Goal: Information Seeking & Learning: Learn about a topic

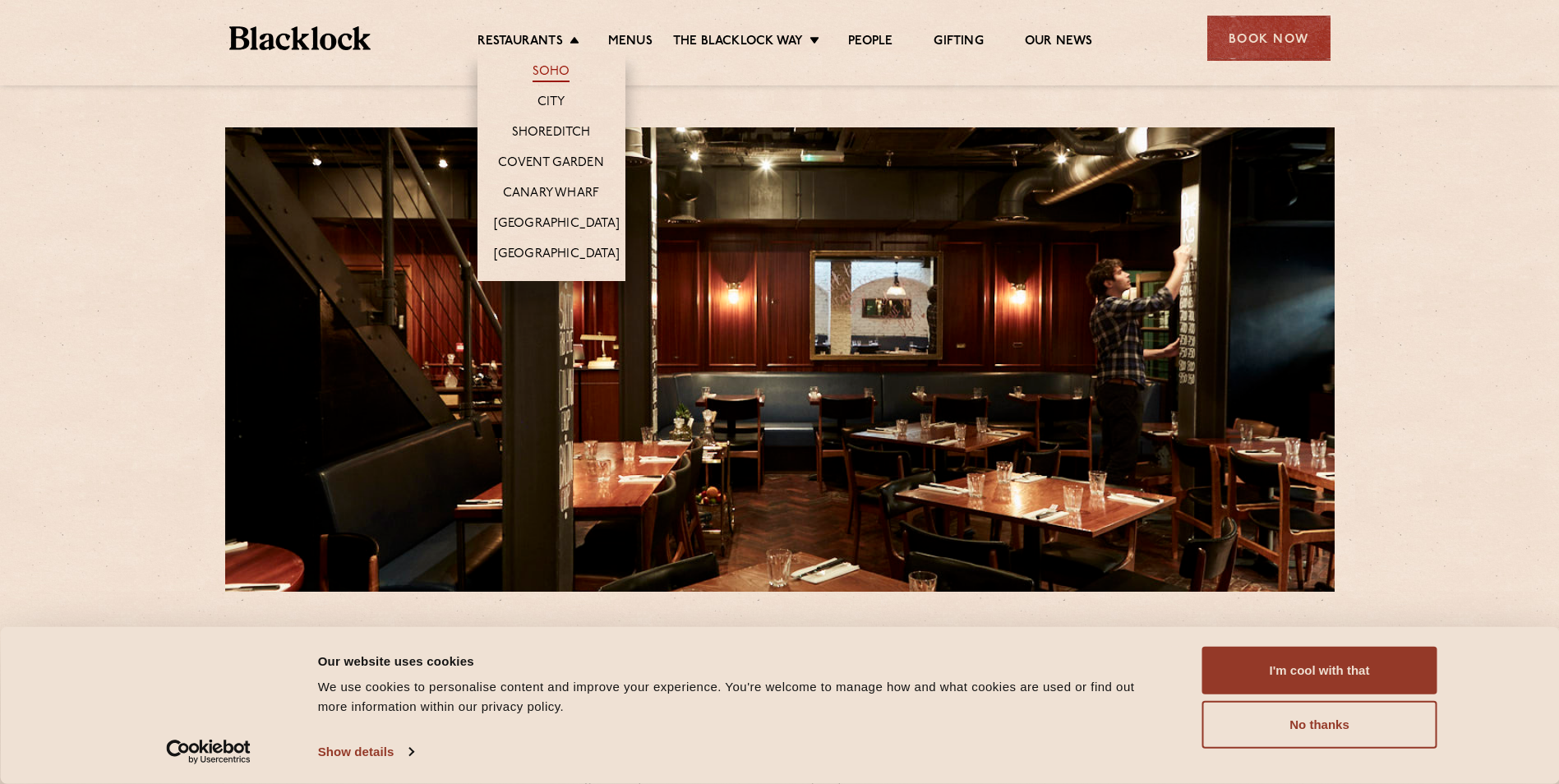
click at [553, 72] on link "Soho" at bounding box center [551, 73] width 38 height 18
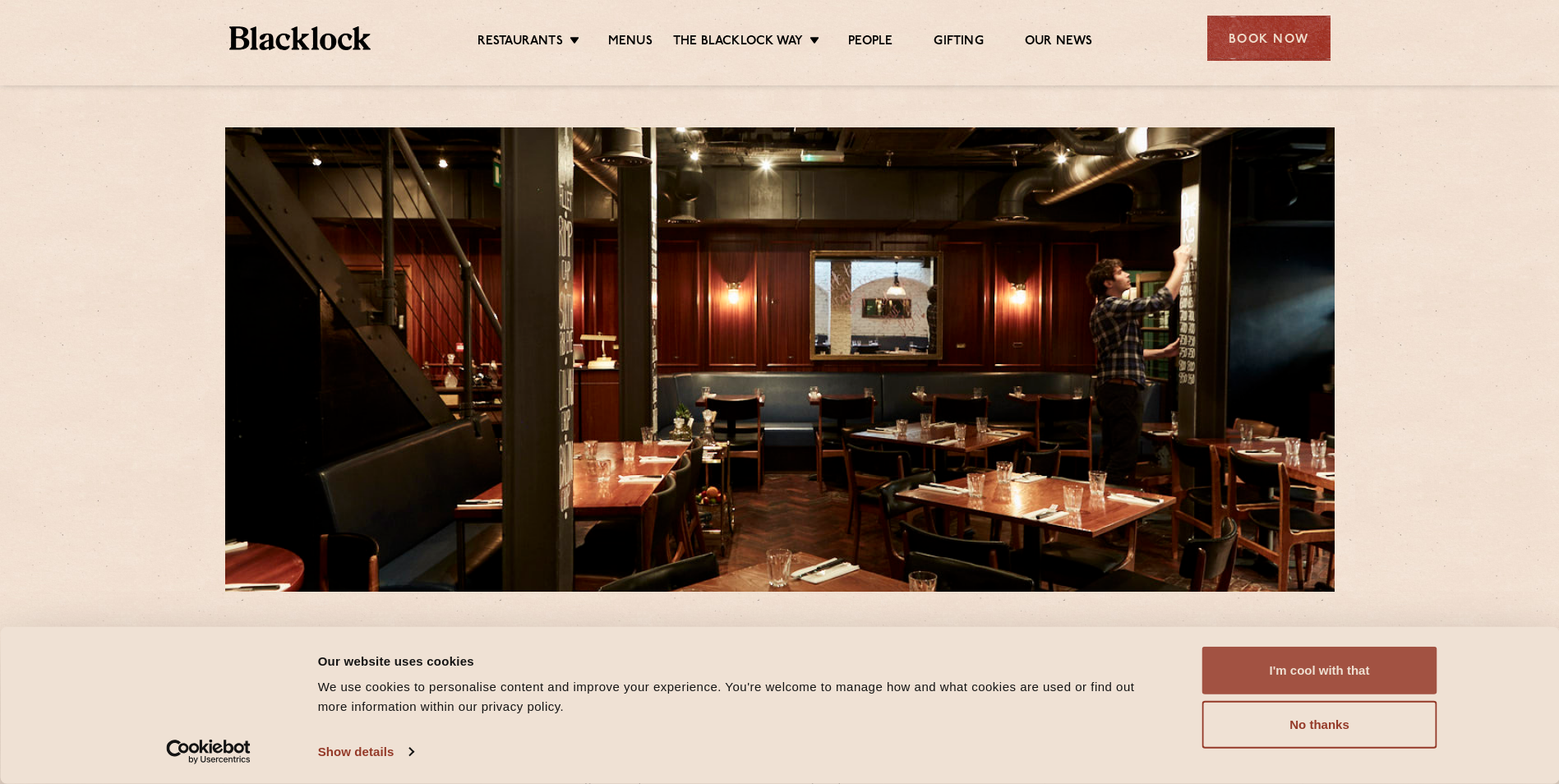
click at [1345, 663] on button "I'm cool with that" at bounding box center [1319, 670] width 235 height 48
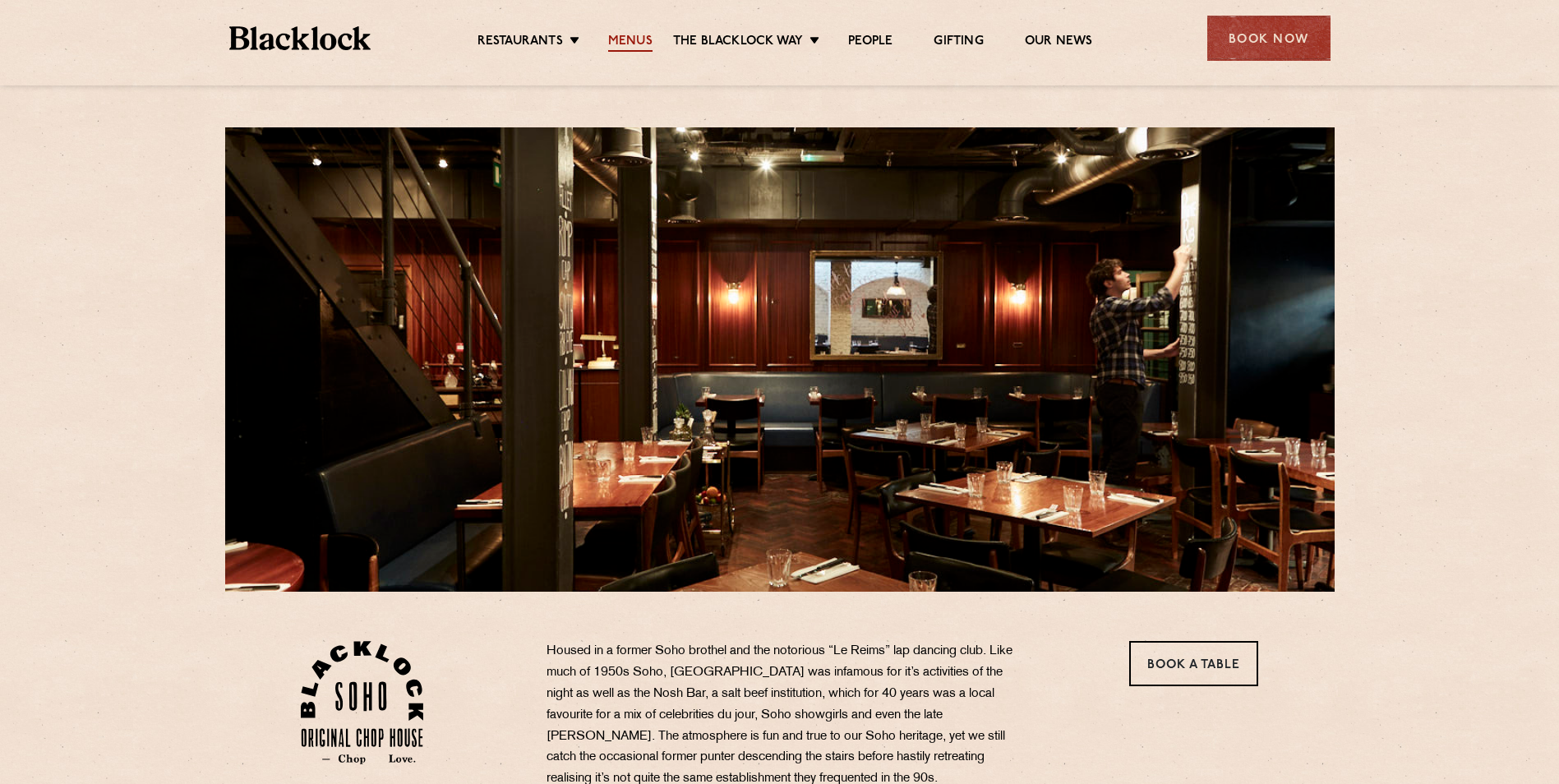
click at [632, 44] on link "Menus" at bounding box center [630, 43] width 45 height 18
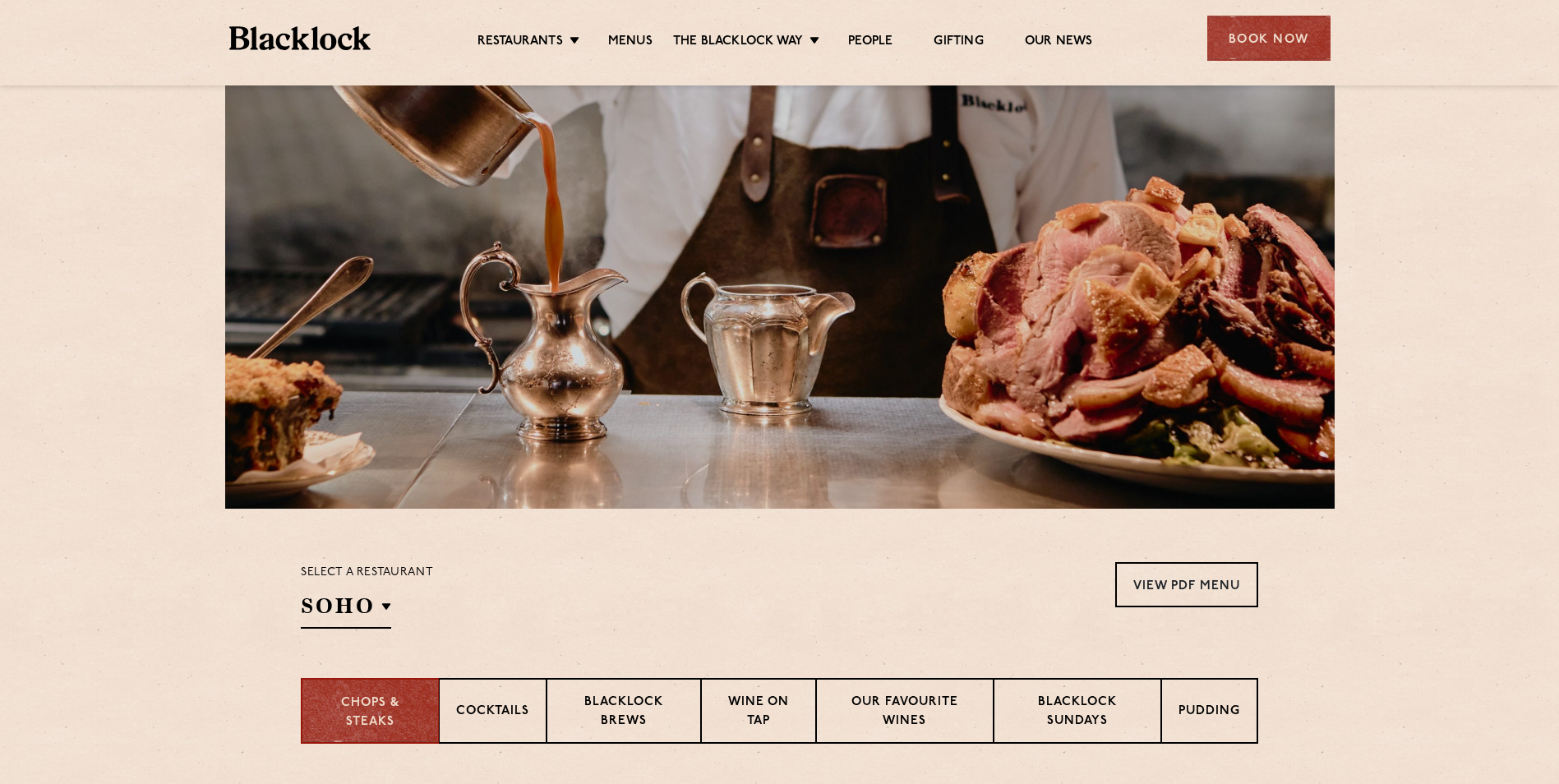
scroll to position [82, 0]
click at [1043, 700] on p "Blacklock Sundays" at bounding box center [1077, 713] width 133 height 38
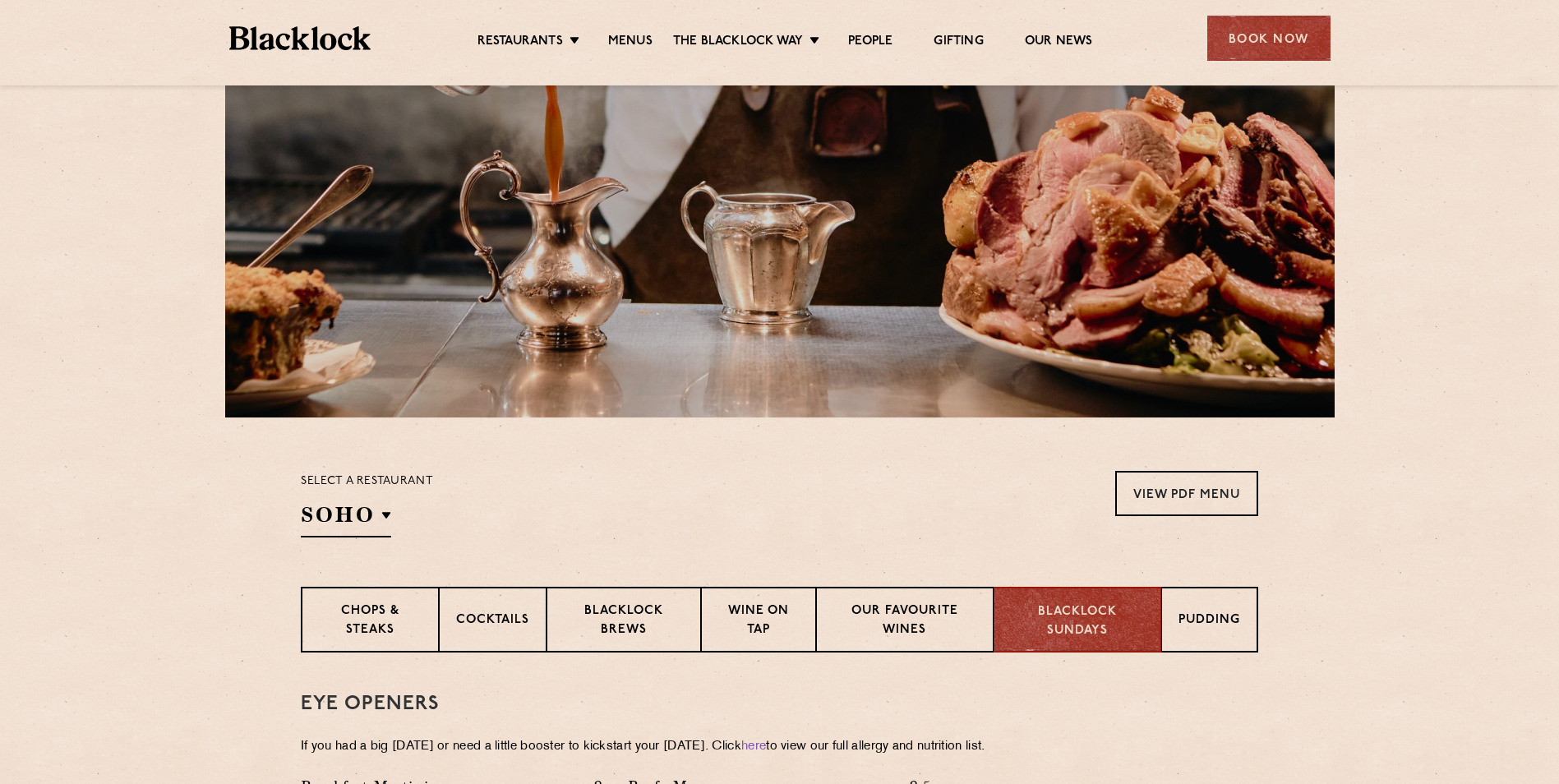
scroll to position [0, 0]
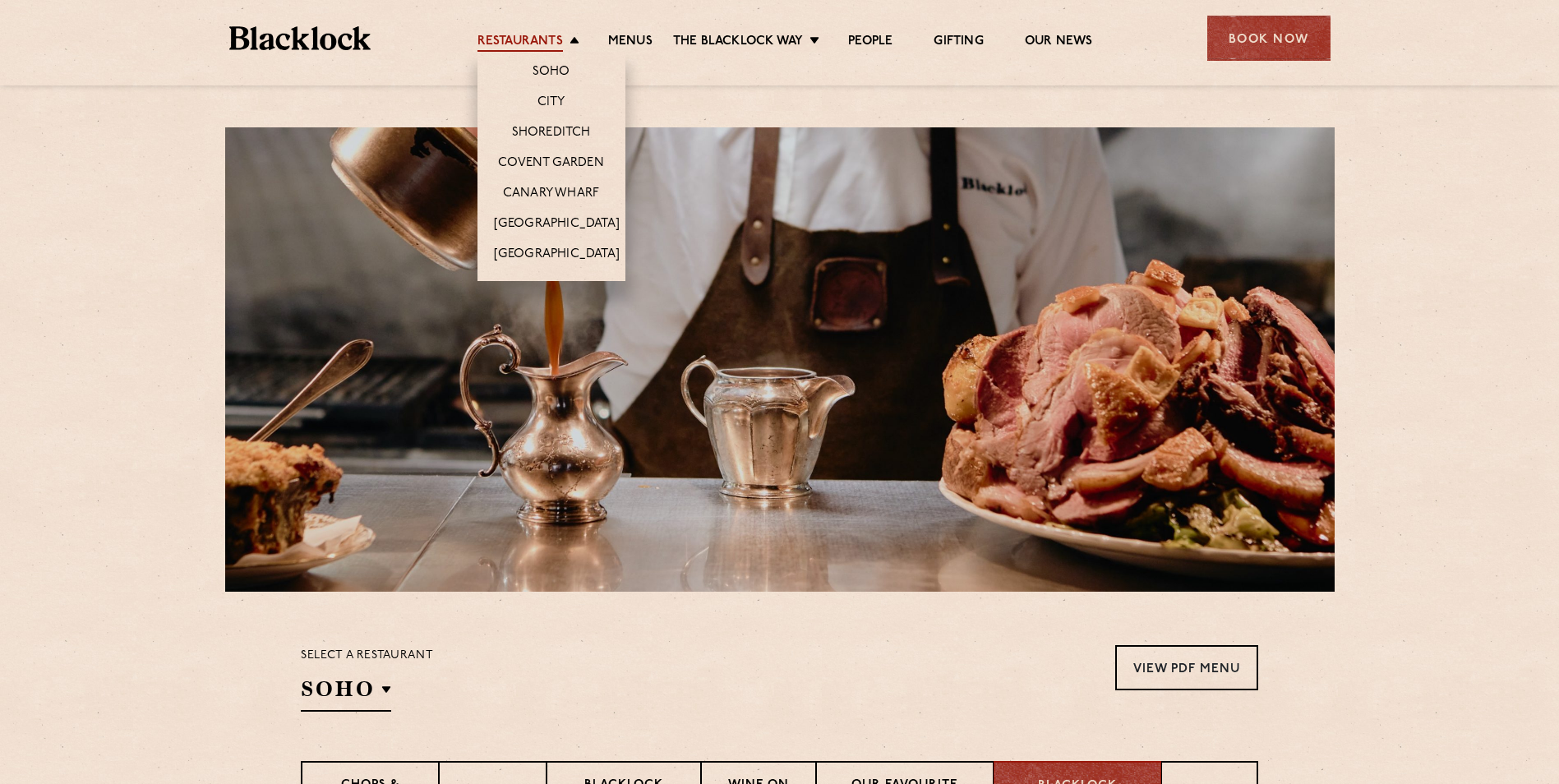
click at [507, 40] on link "Restaurants" at bounding box center [520, 43] width 86 height 18
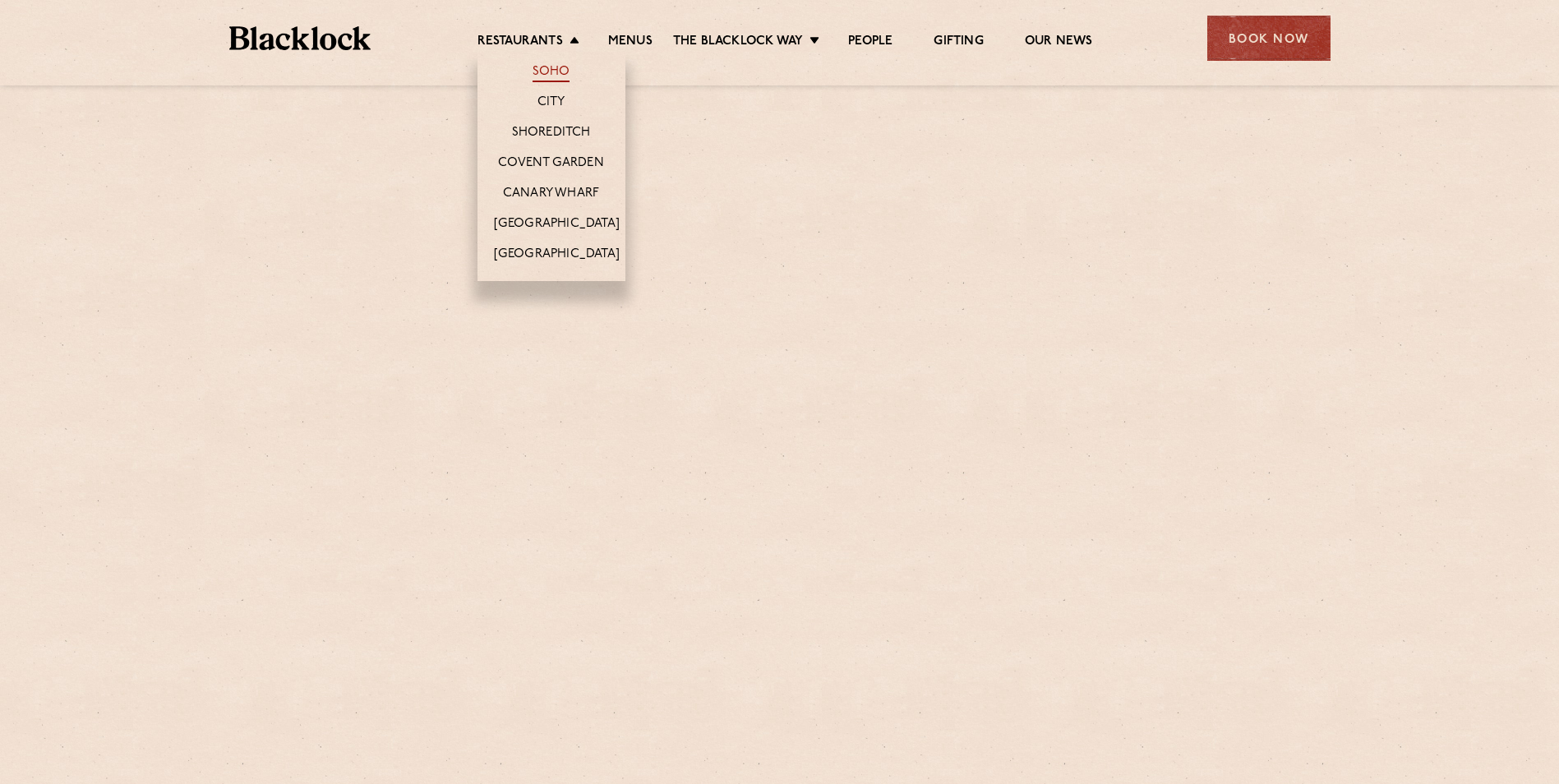
click at [549, 77] on link "Soho" at bounding box center [551, 73] width 38 height 18
